Goal: Navigation & Orientation: Find specific page/section

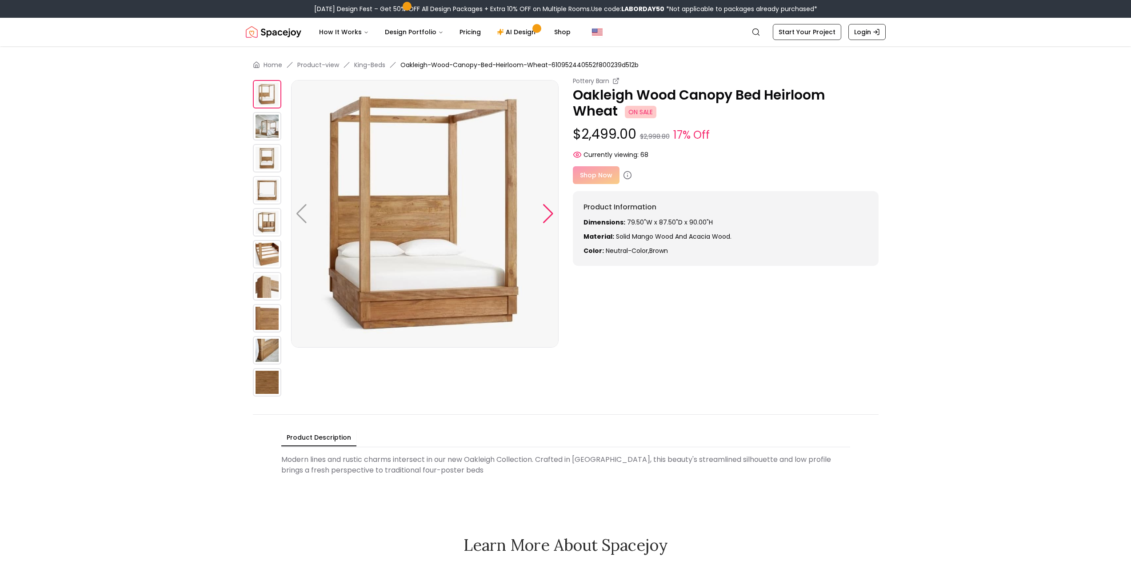
click at [550, 217] on div at bounding box center [548, 214] width 12 height 20
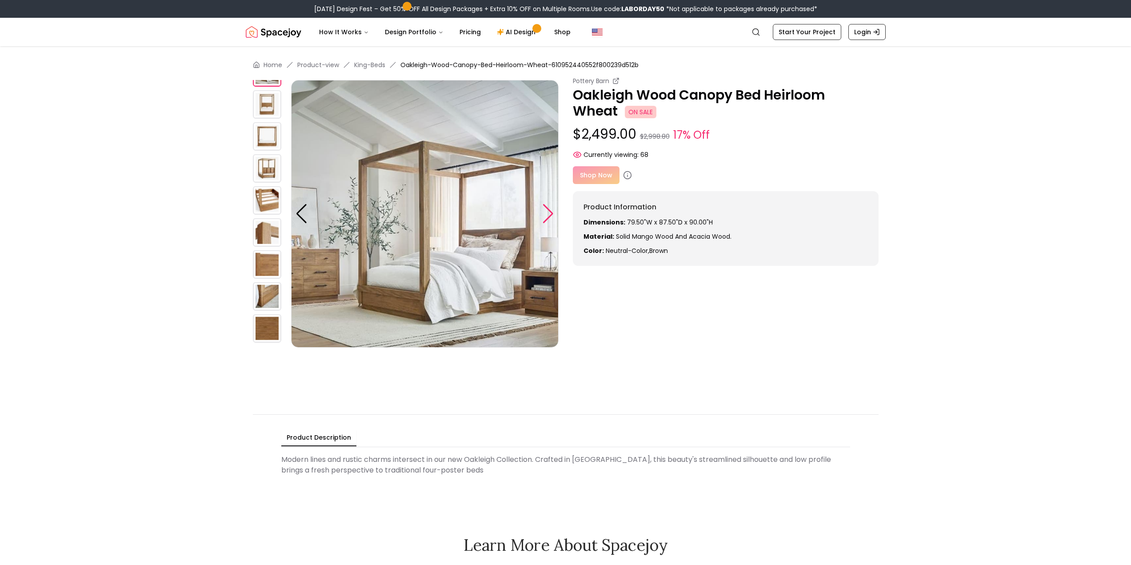
click at [550, 217] on div at bounding box center [548, 214] width 12 height 20
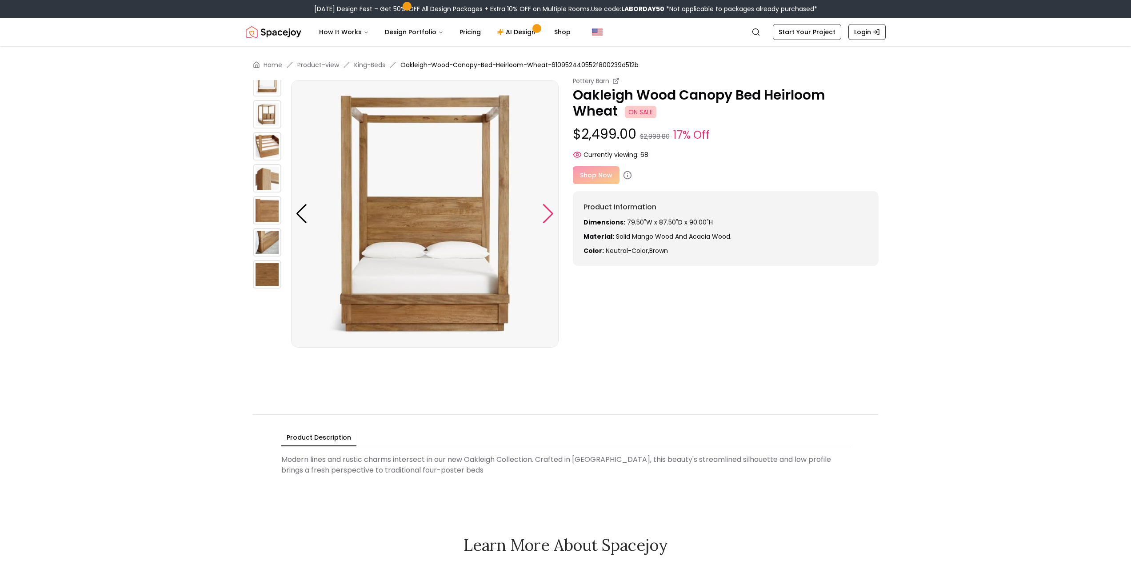
click at [550, 217] on div at bounding box center [548, 214] width 12 height 20
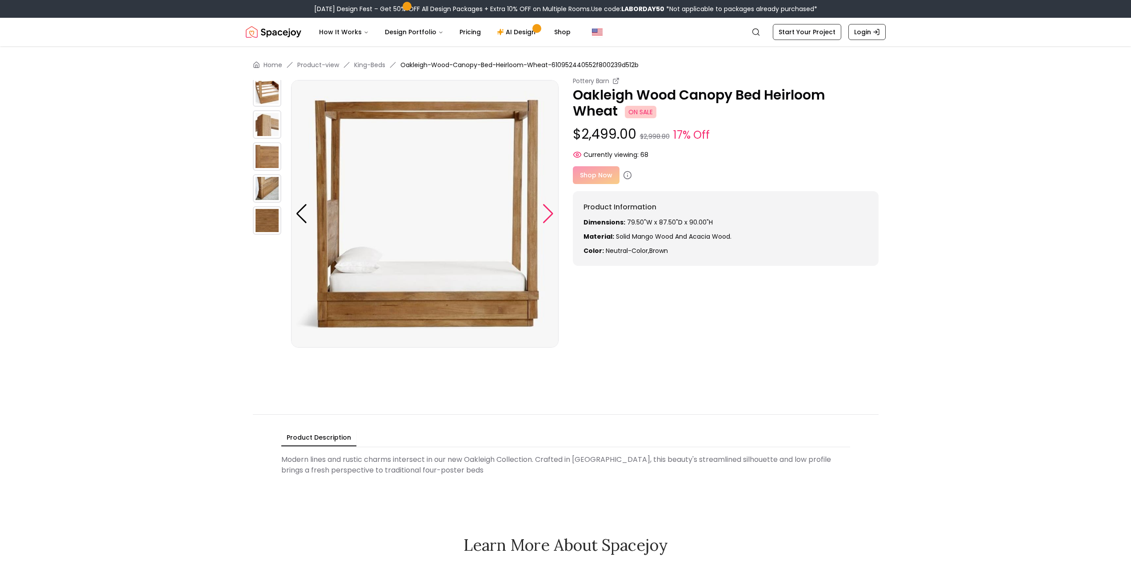
click at [550, 217] on div at bounding box center [548, 214] width 12 height 20
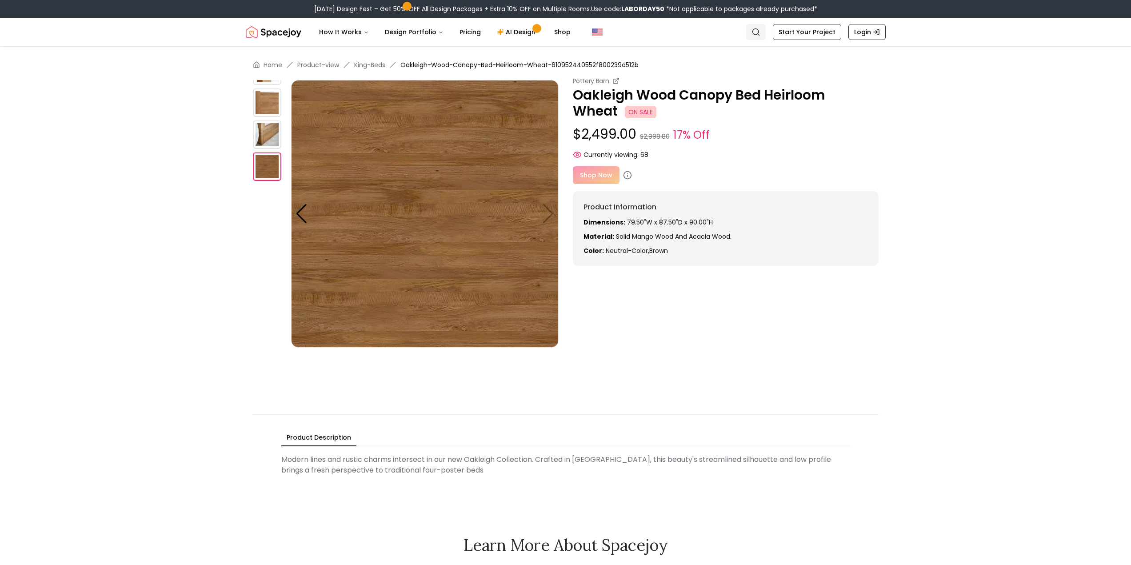
click at [766, 30] on link "Search" at bounding box center [756, 32] width 20 height 16
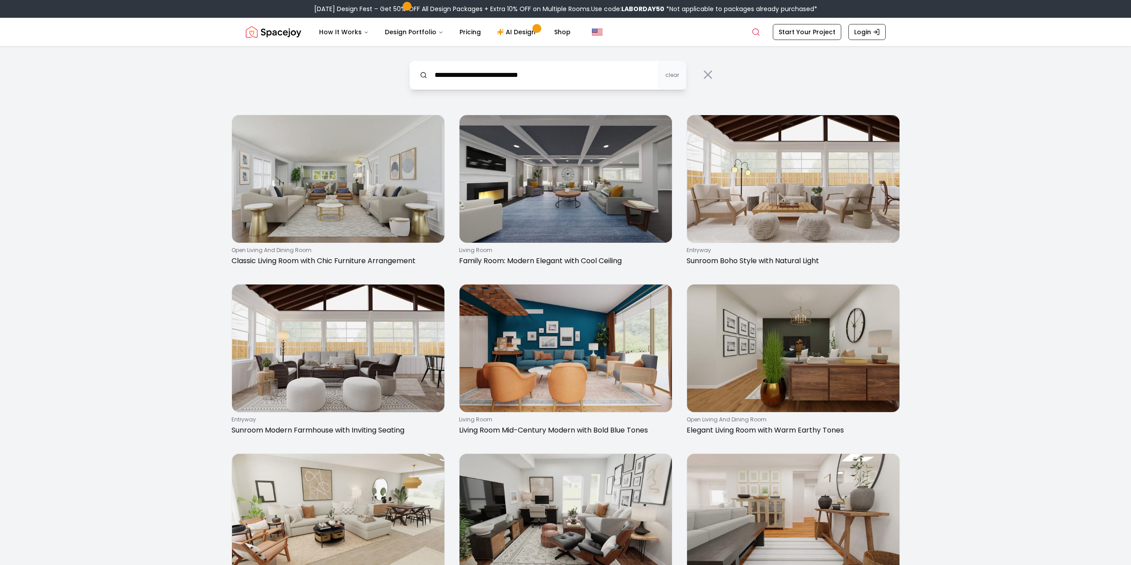
type input "**********"
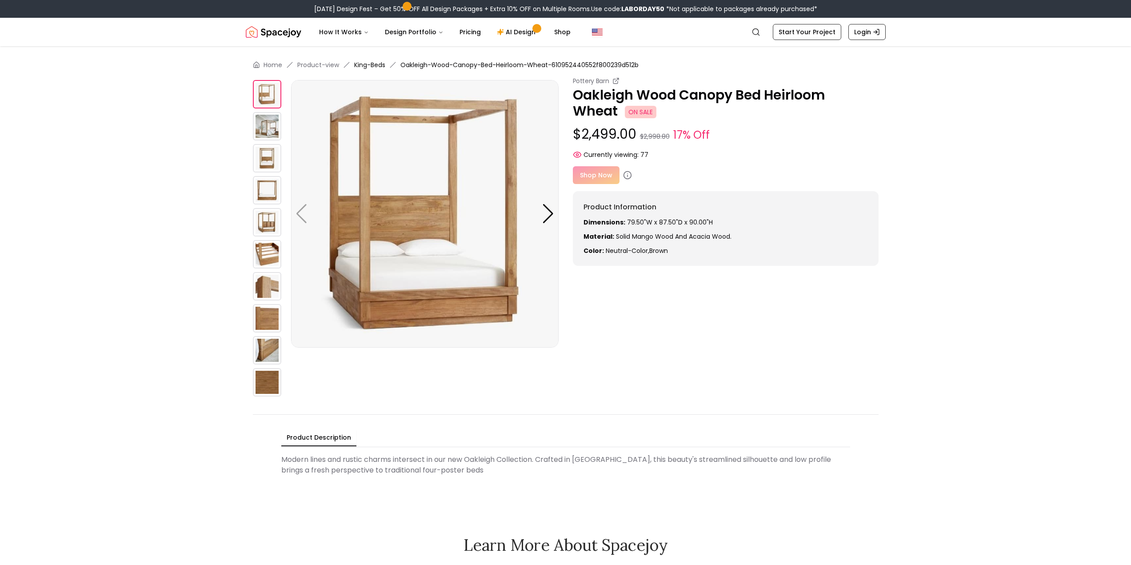
click at [380, 64] on link "King-Beds" at bounding box center [369, 64] width 31 height 9
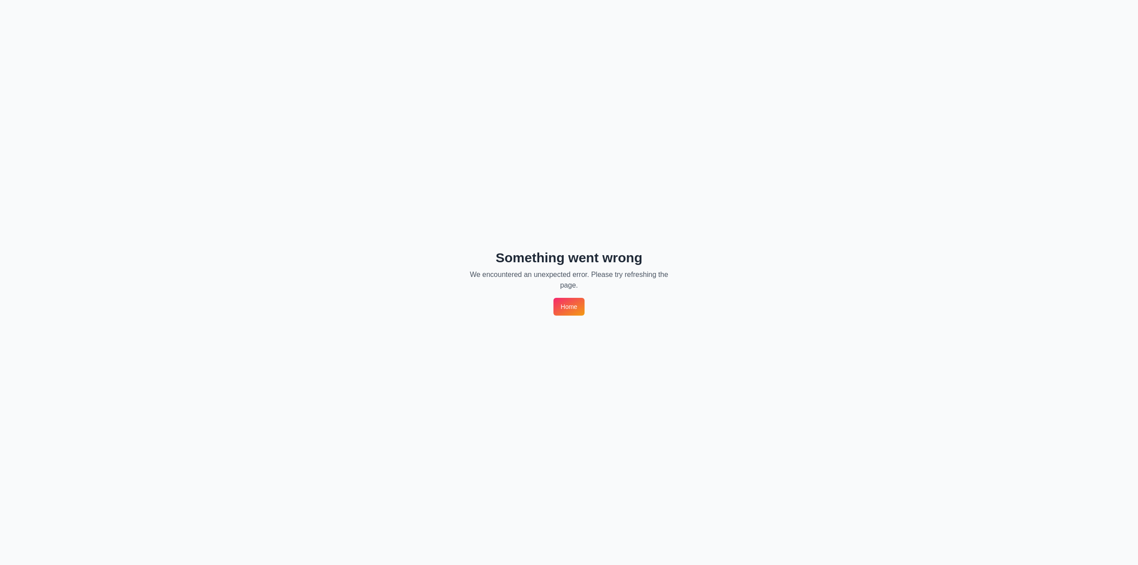
click at [556, 299] on link "Home" at bounding box center [568, 307] width 31 height 18
